Goal: Find specific page/section

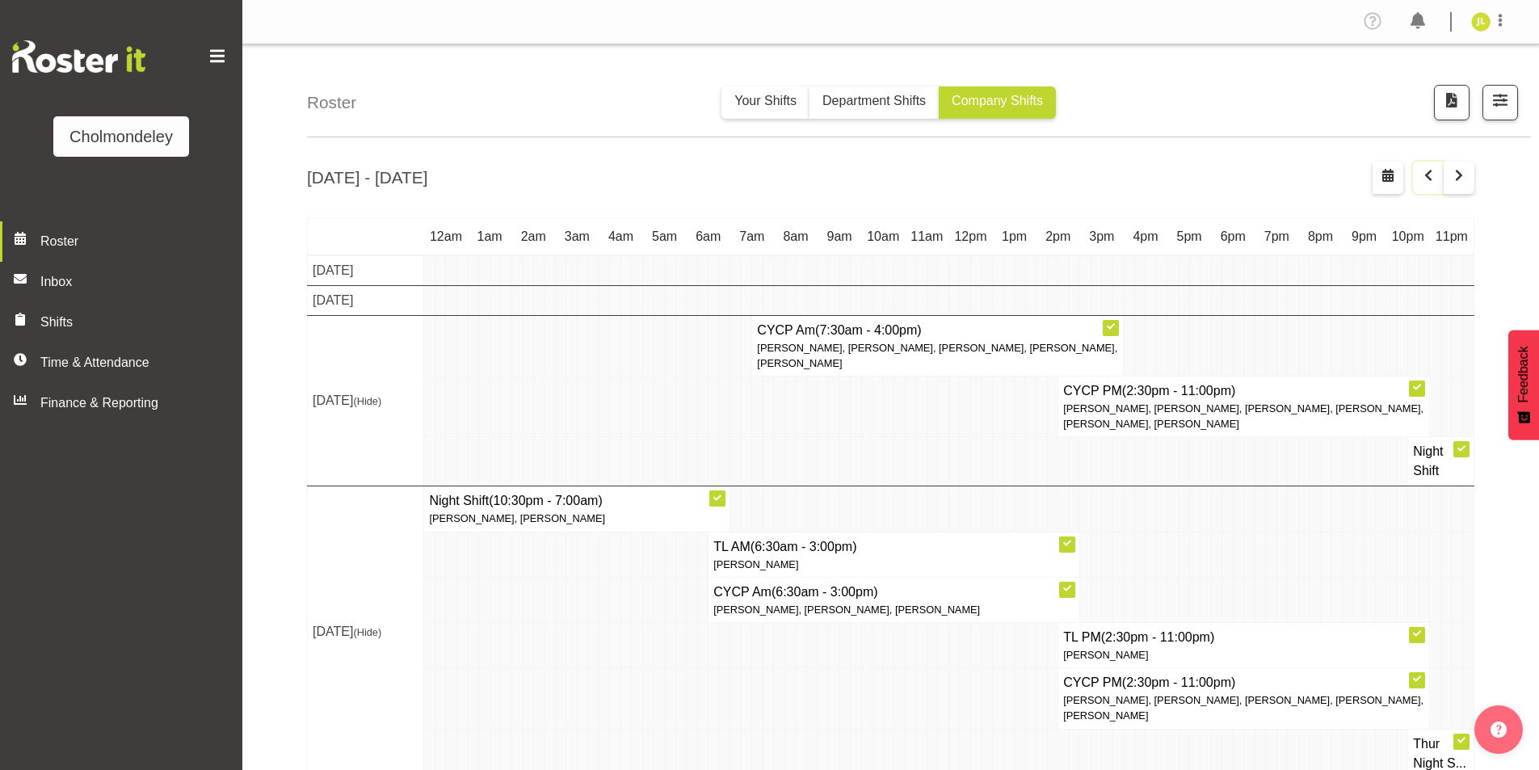
click at [1426, 178] on span "button" at bounding box center [1427, 175] width 19 height 19
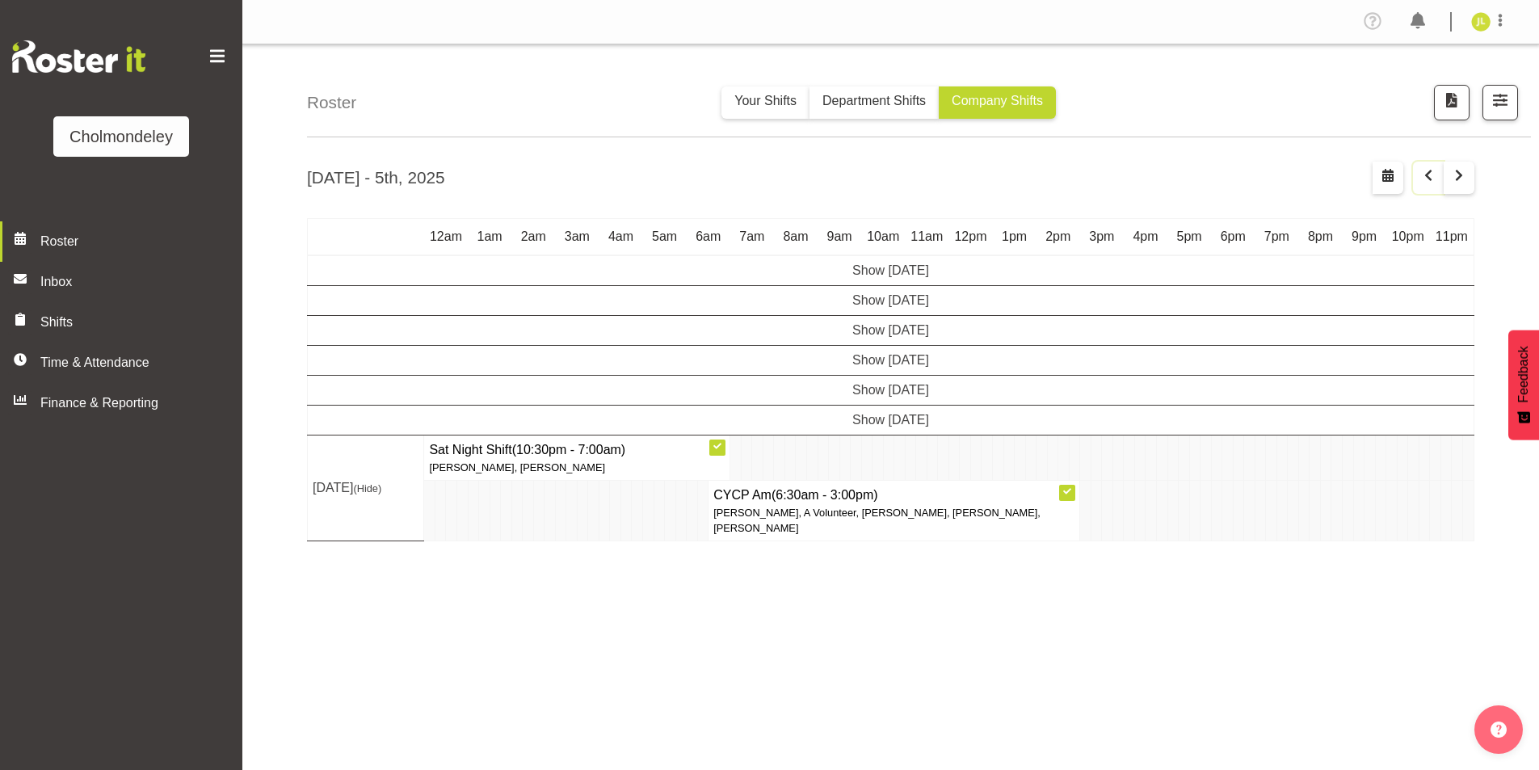
scroll to position [25, 0]
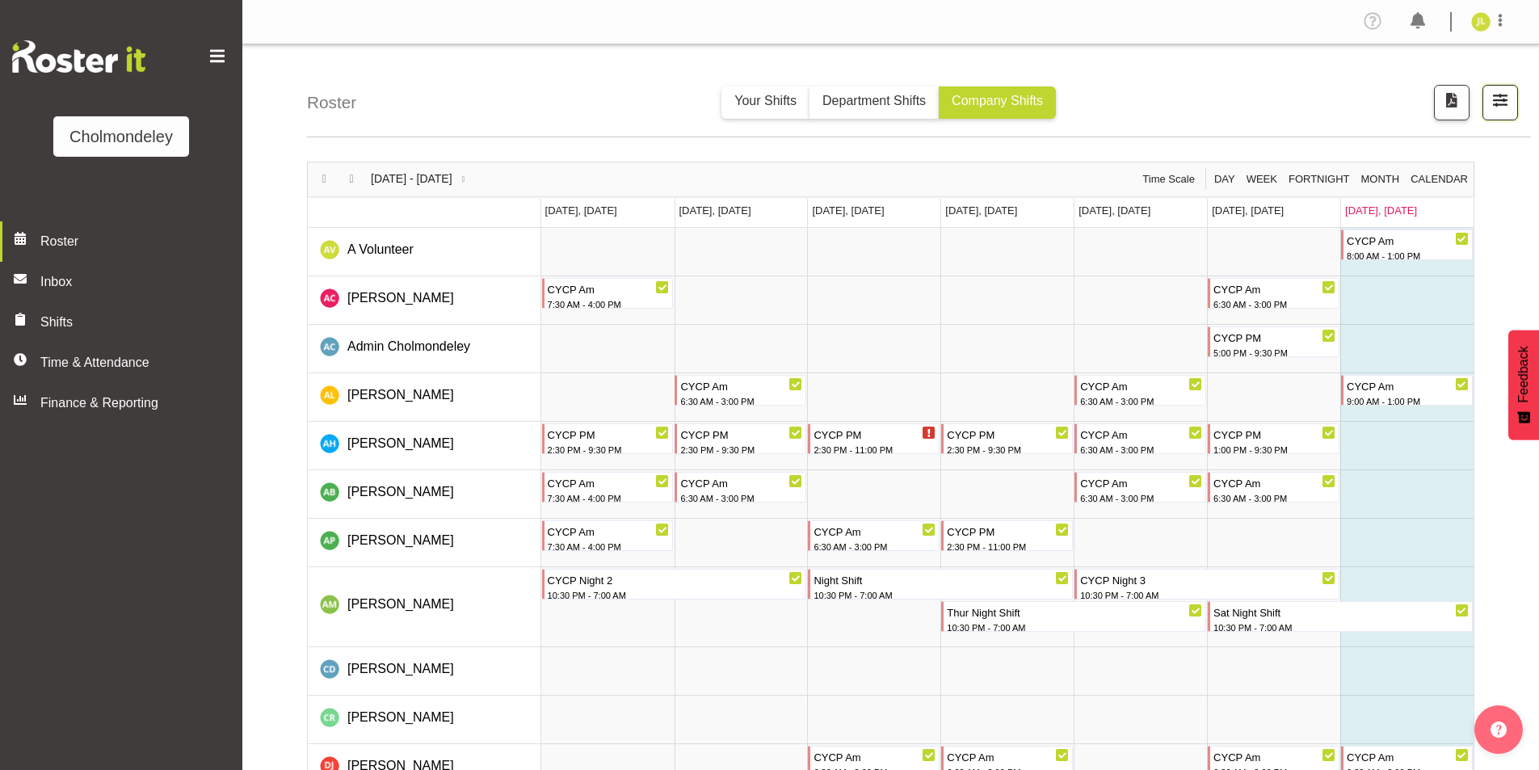
click at [1493, 107] on span "button" at bounding box center [1500, 100] width 21 height 21
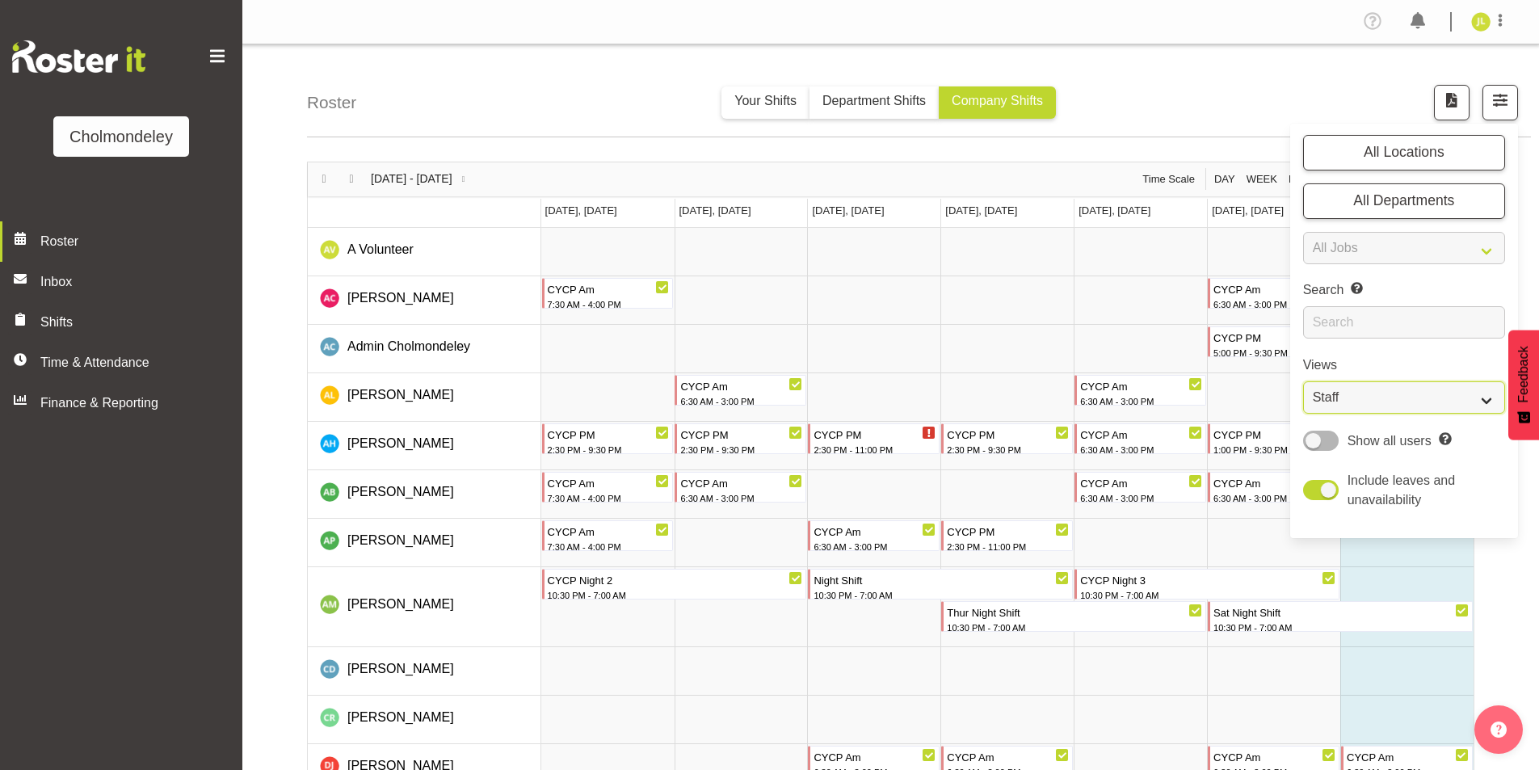
click at [1374, 402] on select "Staff Role Shift - Horizontal Shift - Vertical Staff - Location" at bounding box center [1404, 397] width 202 height 32
click at [1303, 381] on select "Staff Role Shift - Horizontal Shift - Vertical Staff - Location" at bounding box center [1404, 397] width 202 height 32
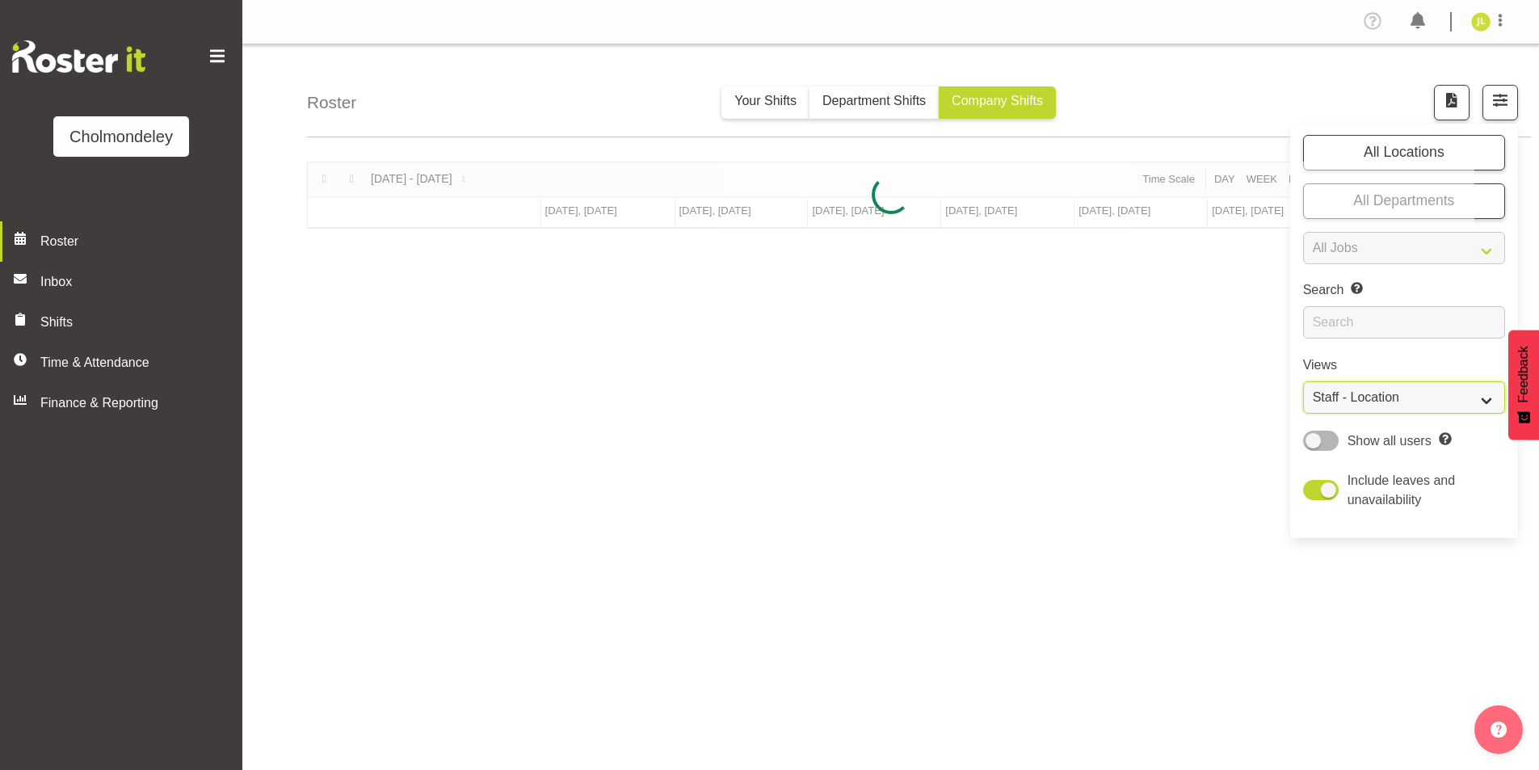
click at [1439, 399] on select "Staff Role Shift - Horizontal Shift - Vertical Staff - Location" at bounding box center [1404, 397] width 202 height 32
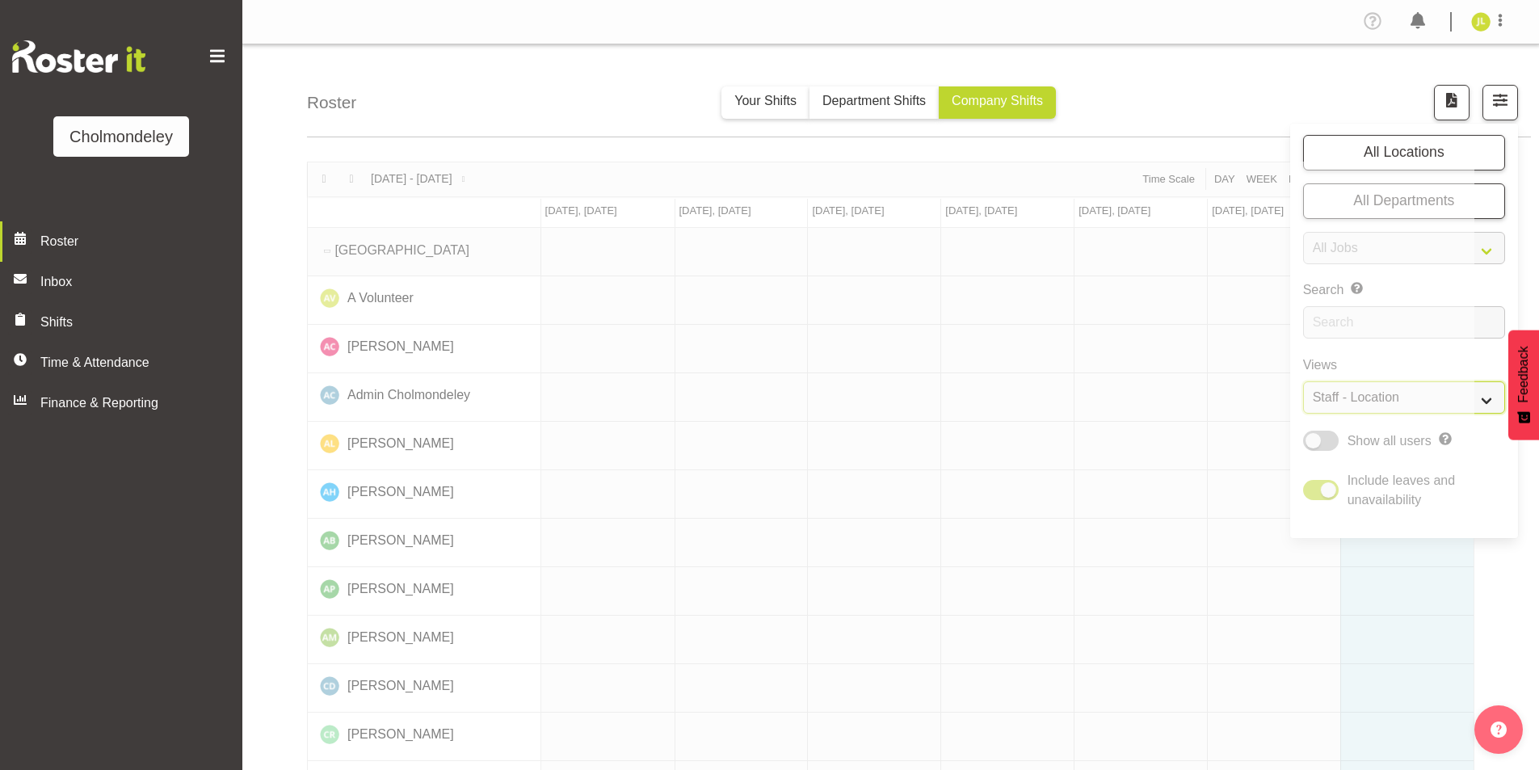
select select "shift"
click at [1303, 381] on select "Staff Role Shift - Horizontal Shift - Vertical Staff - Location" at bounding box center [1404, 397] width 202 height 32
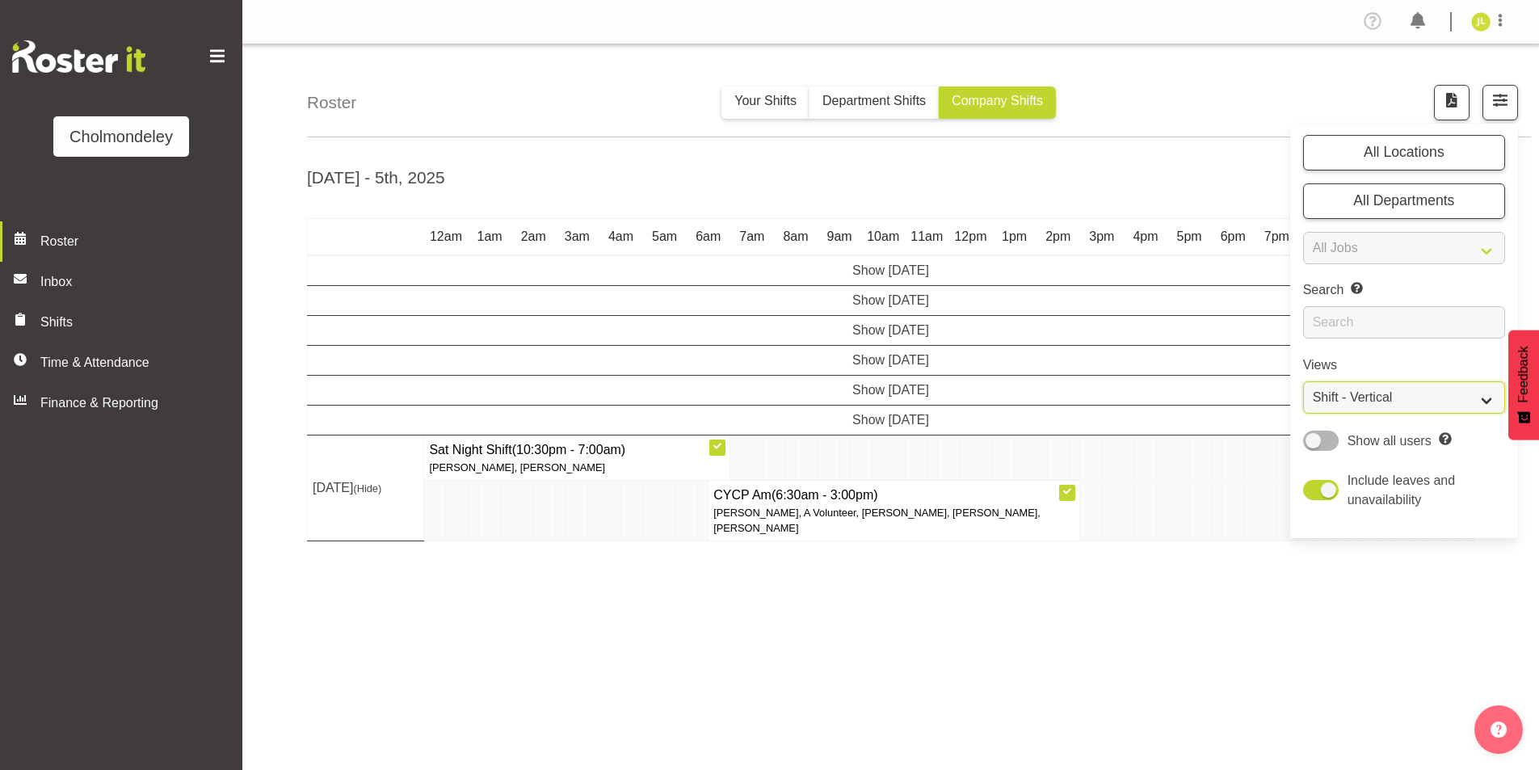
click at [1406, 394] on select "Staff Role Shift - Horizontal Shift - Vertical Staff - Location" at bounding box center [1404, 397] width 202 height 32
click at [1194, 670] on div "Sep 29th - 5th, 2025 Sep 29 - Oct 05, 2025 Today Day Week Fortnight Month calen…" at bounding box center [923, 472] width 1232 height 646
